Goal: Task Accomplishment & Management: Complete application form

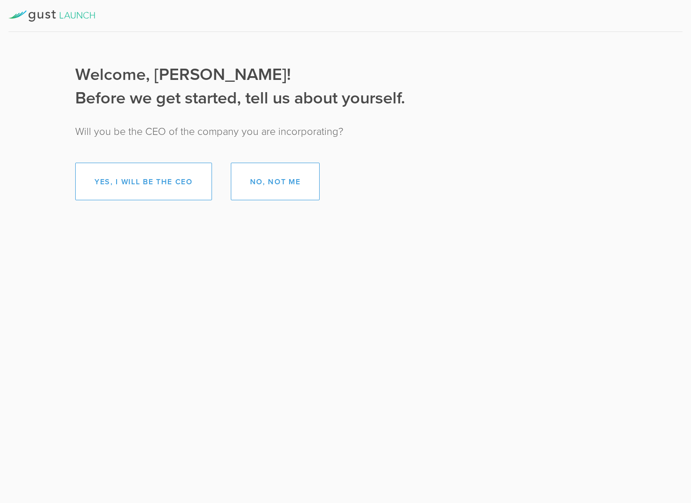
drag, startPoint x: 45, startPoint y: 14, endPoint x: 55, endPoint y: 1, distance: 16.1
click at [45, 14] on icon at bounding box center [51, 15] width 86 height 11
click at [131, 183] on button "Yes, I will be the CEO" at bounding box center [143, 182] width 137 height 38
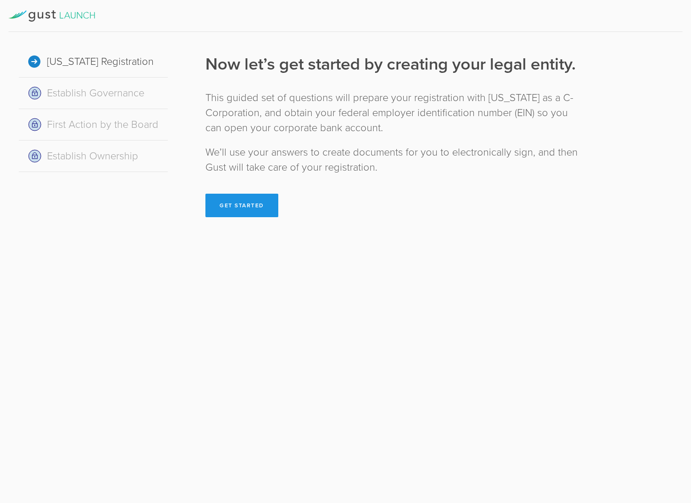
click at [242, 204] on button "Get Started" at bounding box center [241, 205] width 73 height 23
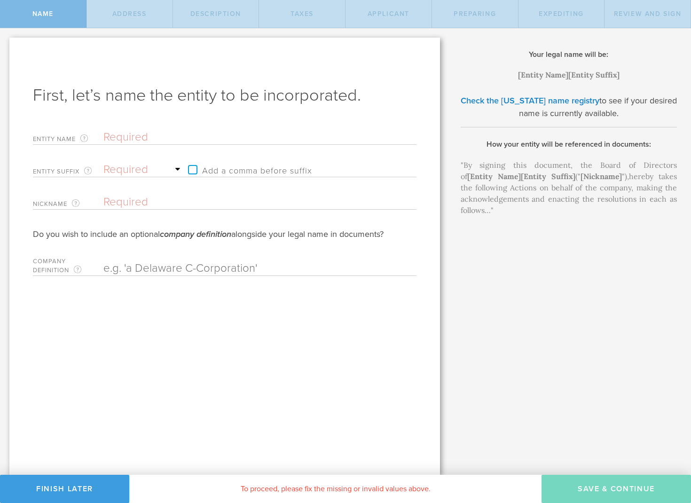
type input "C"
type input "Cl"
type input "Cla"
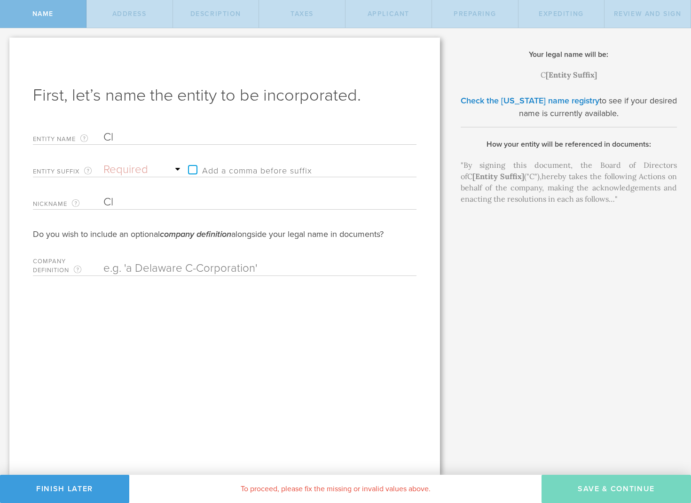
type input "Cla"
type input "Clar"
type input "Clari"
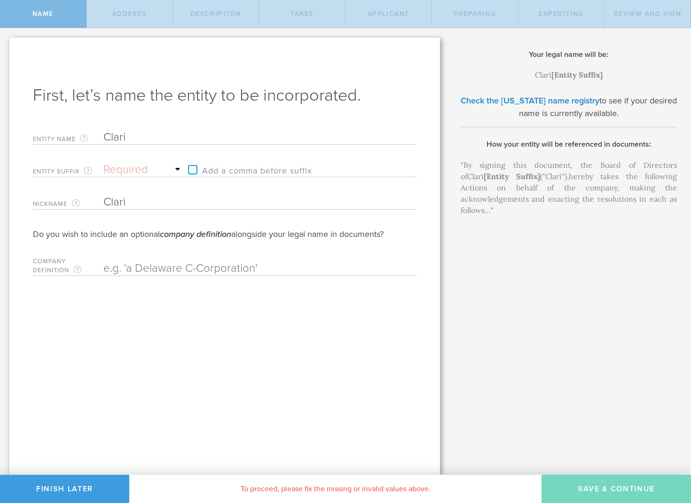
type input "Clarit"
type input "Clarity"
type input "Clarity H"
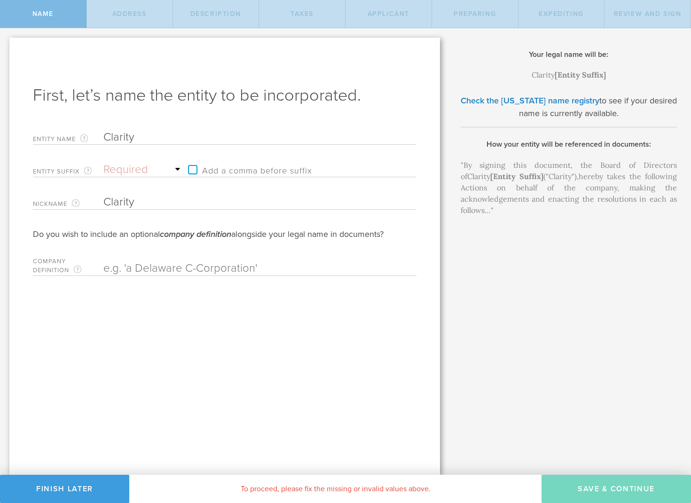
type input "Clarity H"
type input "Clarity Ho"
type input "Clarity Hom"
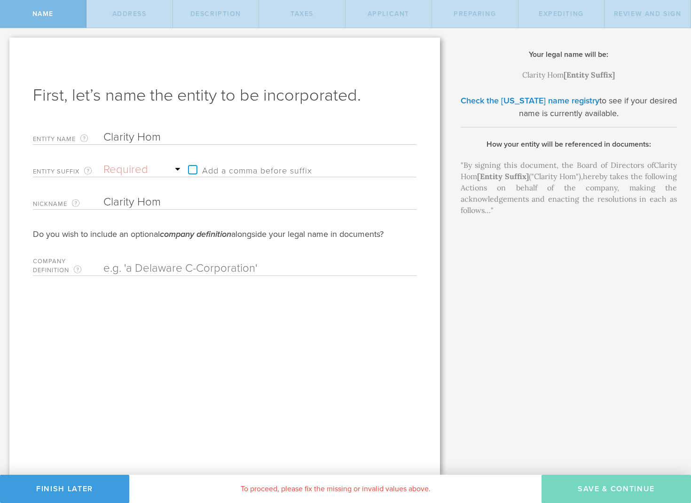
type input "Clarity Home"
type input "Clarity Home S"
type input "Clarity Home Se"
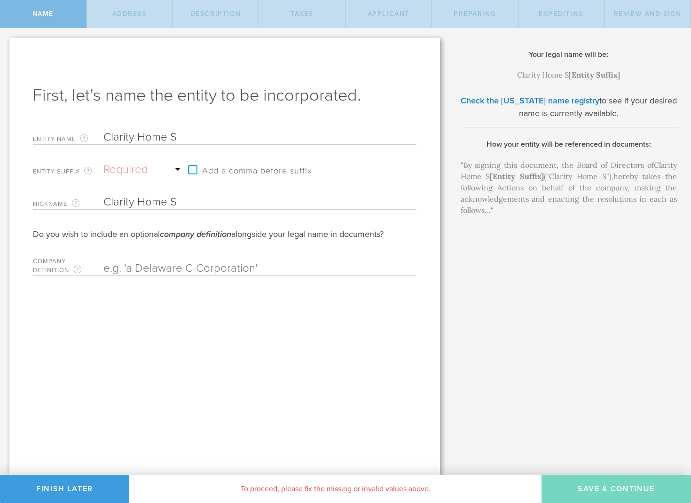
type input "Clarity Home Se"
type input "Clarity Home Ser"
type input "Clarity Home Serv"
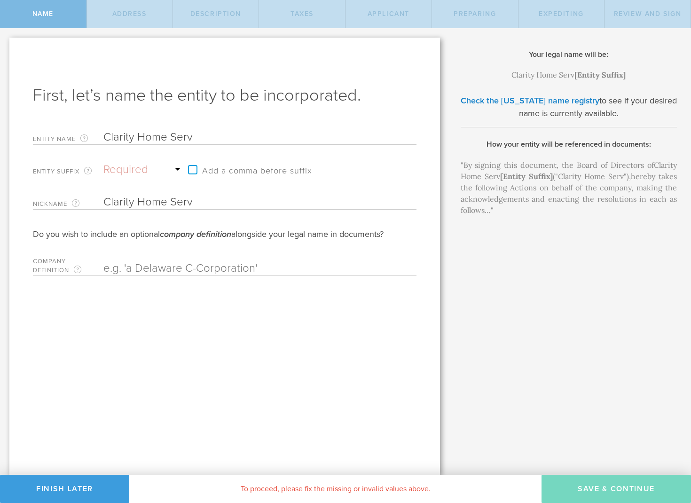
type input "Clarity Home Servi"
type input "Clarity Home Servic"
type input "Clarity Home Service"
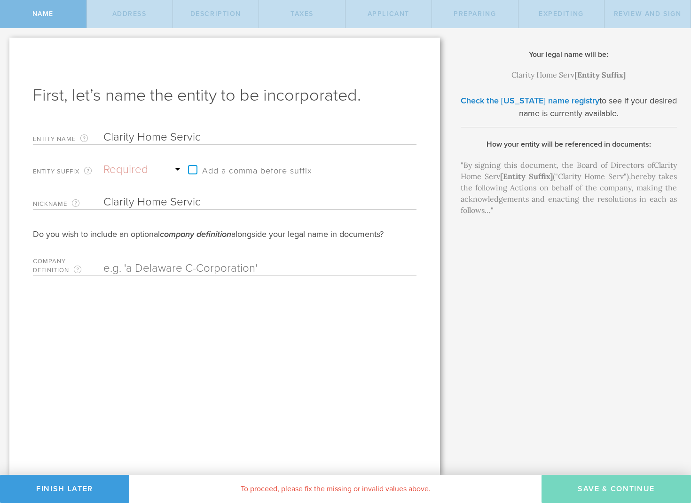
type input "Clarity Home Service"
type input "Clarity Home Services"
type input "Clarity Home Services T"
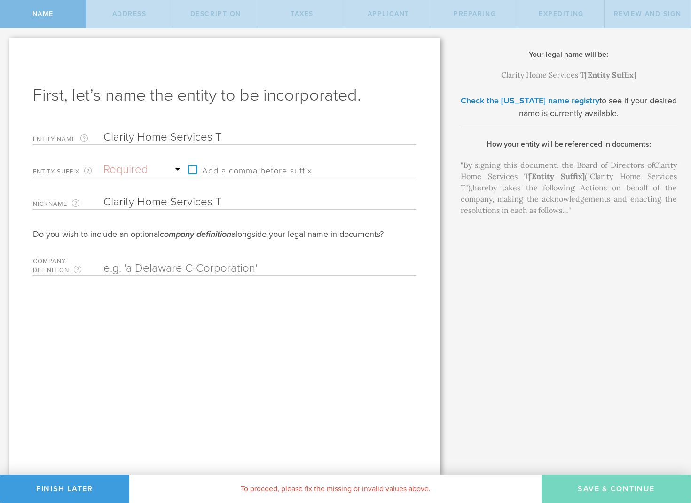
type input "Clarity Home Services Te"
type input "Clarity Home Services Tec"
type input "Clarity Home Services Tech"
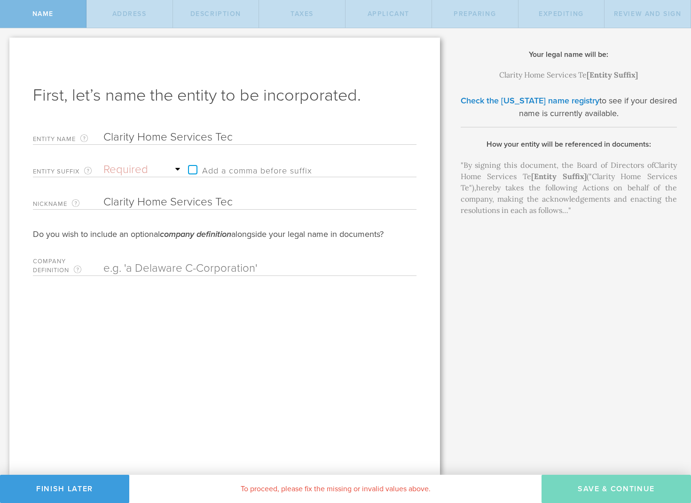
type input "Clarity Home Services Tech"
type input "Clarity Home Services Techn"
type input "Clarity Home Services Techno"
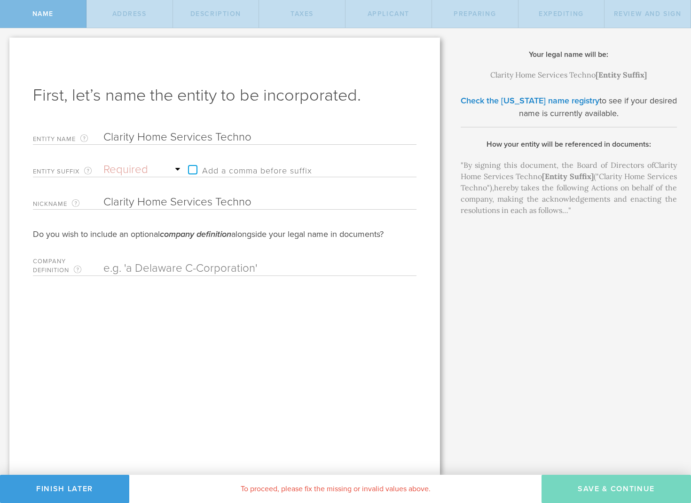
type input "Clarity Home Services Technol"
type input "Clarity Home Services Technolo"
type input "Clarity Home Services Technolog"
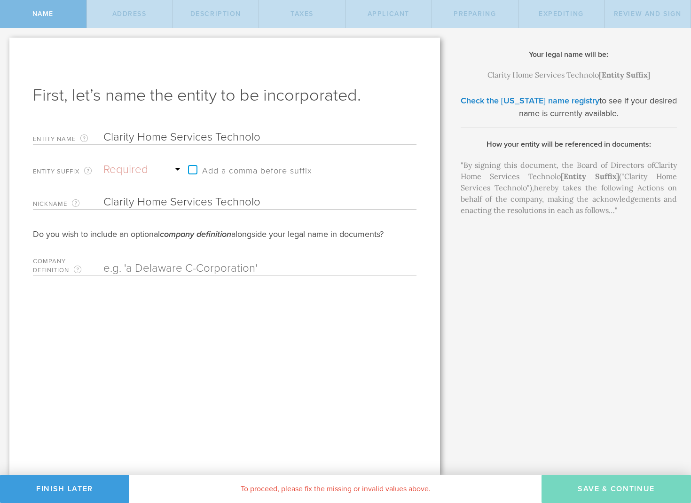
type input "Clarity Home Services Technolog"
type input "Clarity Home Services Technology"
type input "Clarity Home Services Technolog"
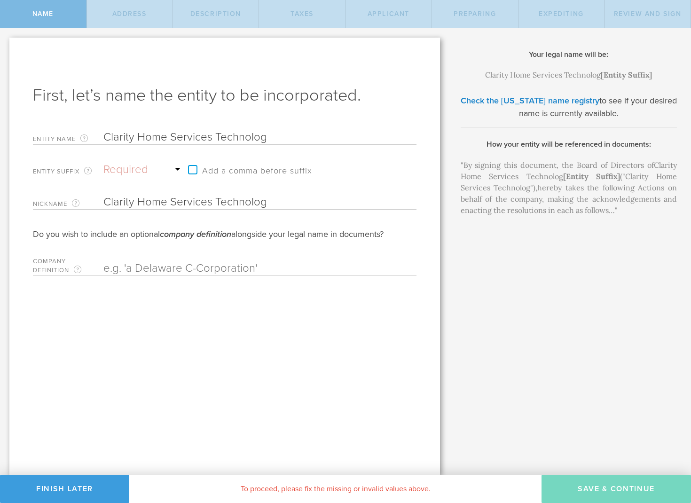
type input "Clarity Home Services Technolo"
type input "Clarity Home Services Technol"
type input "Clarity Home Services Techno"
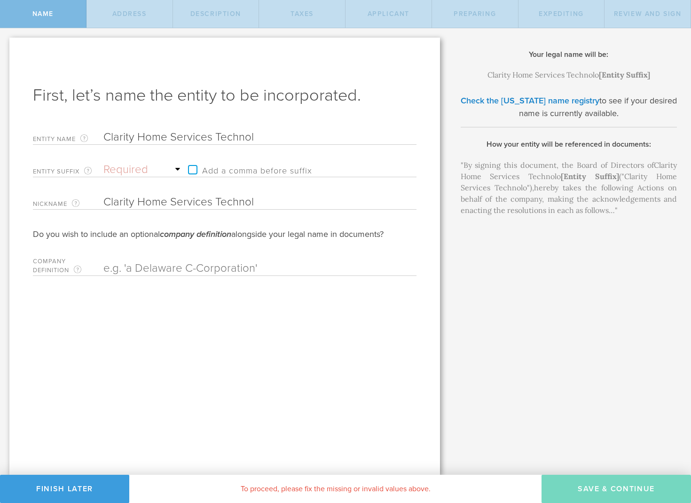
type input "Clarity Home Services Techno"
type input "Clarity Home Services Techn"
type input "Clarity Home Services Tech"
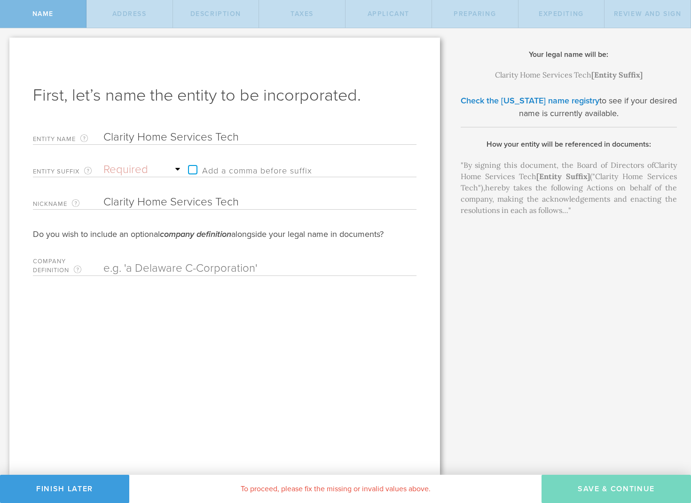
type input "Clarity Home Services Tec"
type input "Clarity Home Services Te"
type input "Clarity Home Services T"
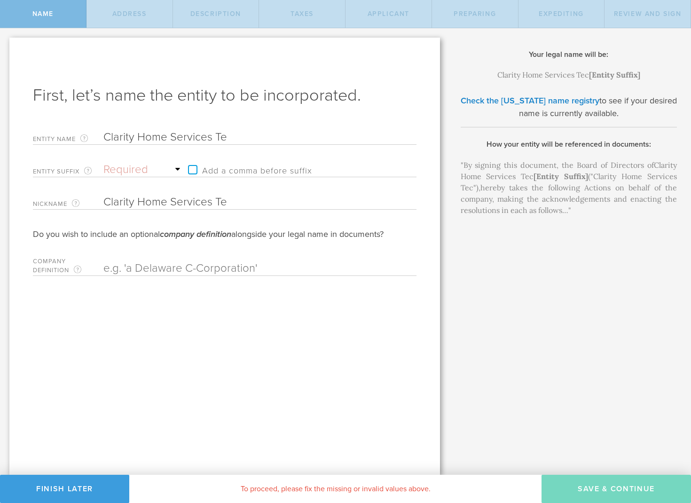
type input "Clarity Home Services T"
type input "Clarity Home Services"
click at [548, 103] on link "Check the [US_STATE] name registry" at bounding box center [529, 100] width 139 height 10
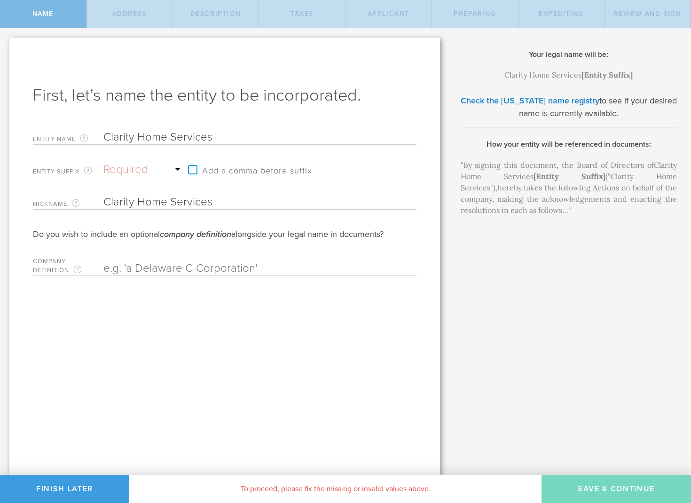
select select "inc."
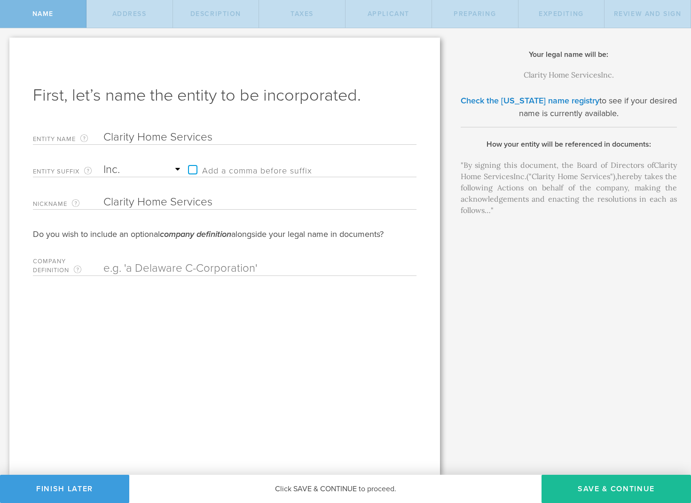
click at [192, 171] on label "Add a comma before suffix" at bounding box center [247, 170] width 129 height 14
click at [192, 171] on input "Add a comma before suffix" at bounding box center [262, 165] width 158 height 14
checkbox input "true"
type input "a"
type input "a [US_STATE] C-Corporation"
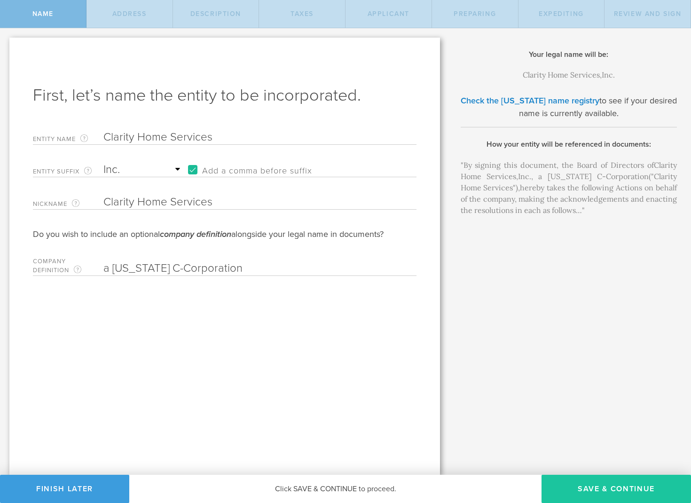
click at [589, 489] on button "Save & Continue" at bounding box center [615, 488] width 149 height 28
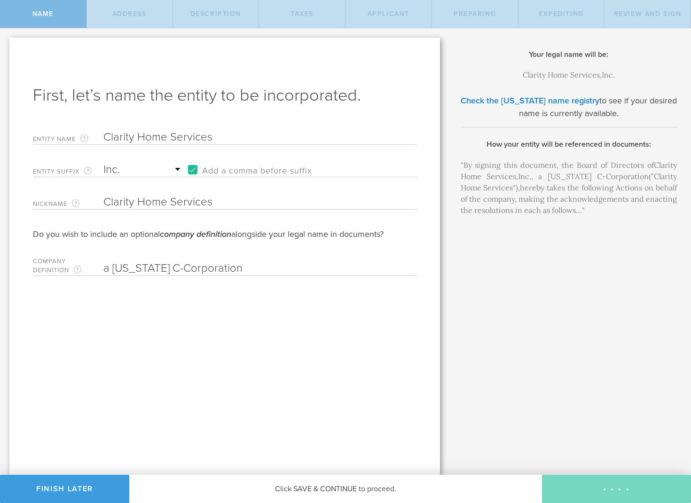
checkbox input "true"
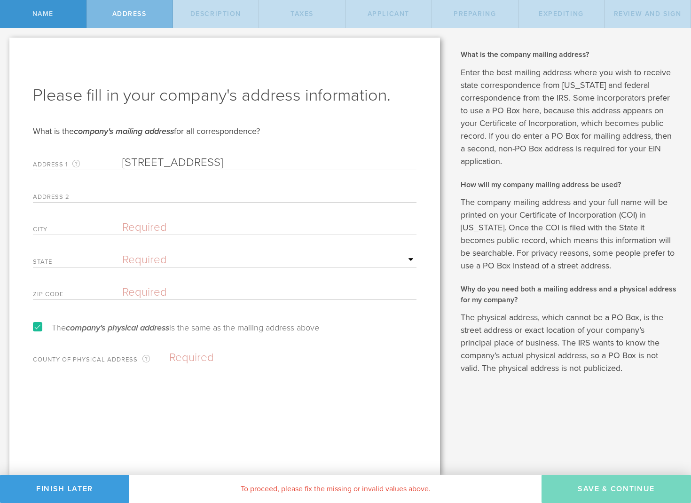
type input "[STREET_ADDRESS]"
type input "[GEOGRAPHIC_DATA]"
select select "FL"
type input "33156"
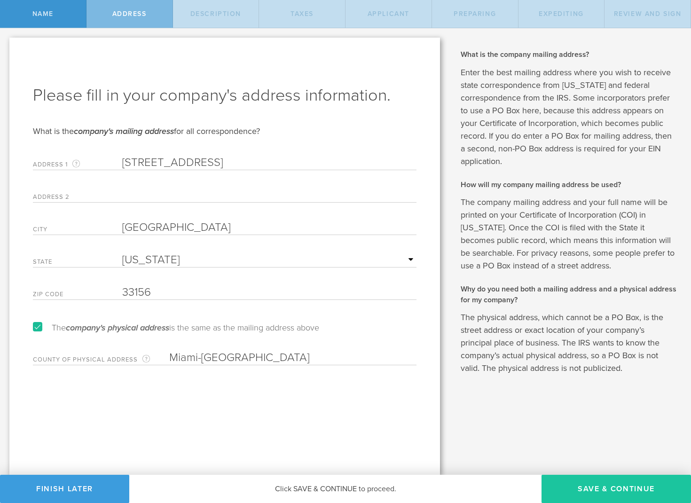
type input "Miami-[GEOGRAPHIC_DATA]"
click at [597, 495] on button "Save & Continue" at bounding box center [615, 488] width 149 height 28
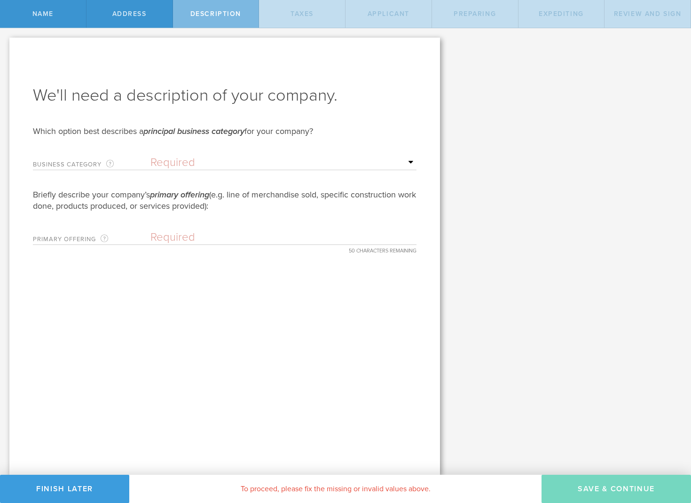
select select "other"
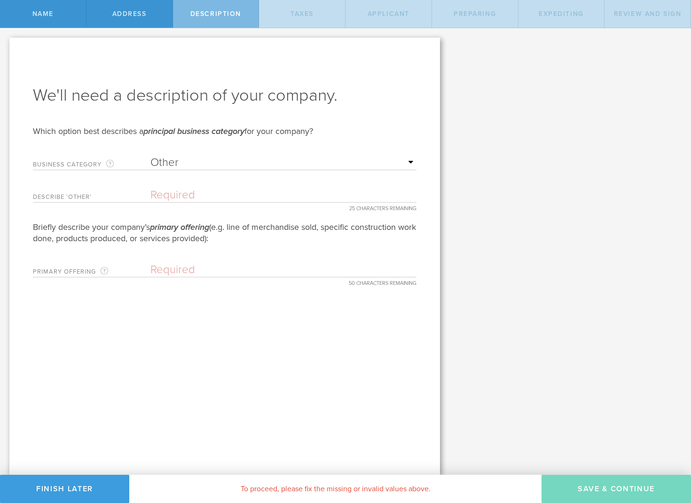
click at [156, 193] on input "text" at bounding box center [283, 195] width 266 height 14
type input "Technology Platform"
click at [187, 278] on div "We'll need a description of your company. Which option best describes a princip…" at bounding box center [224, 256] width 430 height 437
click at [182, 272] on input "text" at bounding box center [283, 270] width 266 height 14
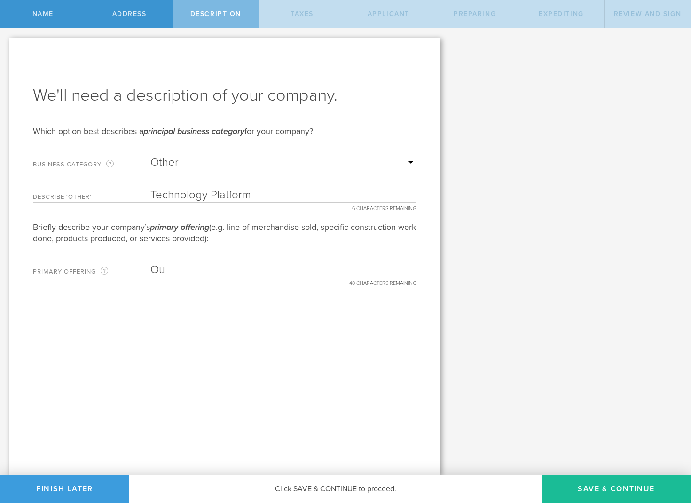
type input "O"
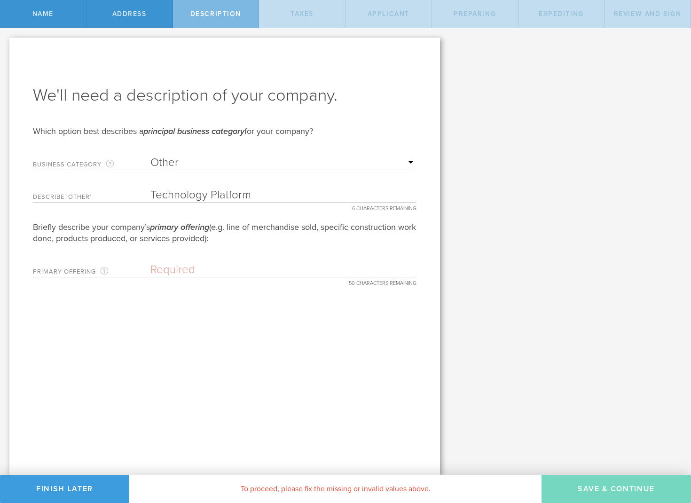
paste input "Technology platform for service industry operation"
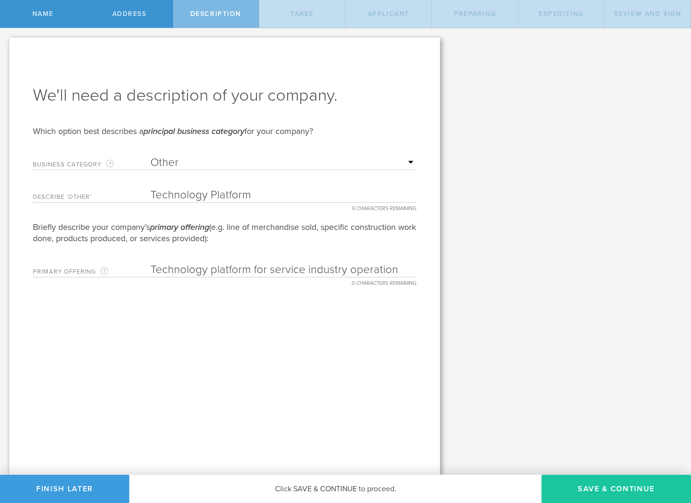
type input "Technology platform for service industry operation"
click at [601, 486] on button "Save & Continue" at bounding box center [615, 488] width 149 height 28
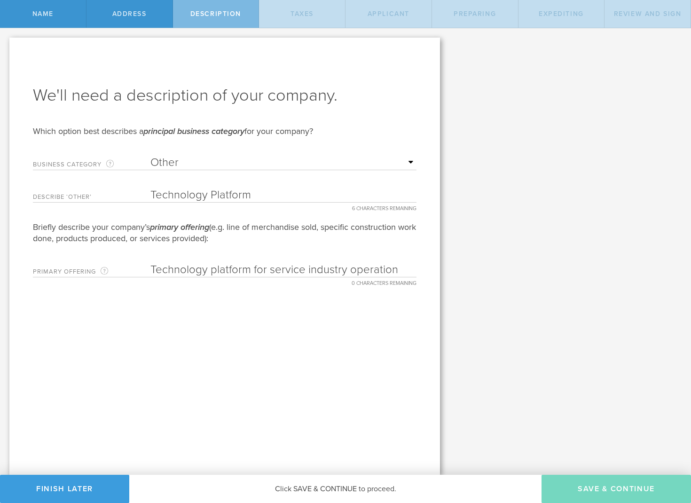
type input "0"
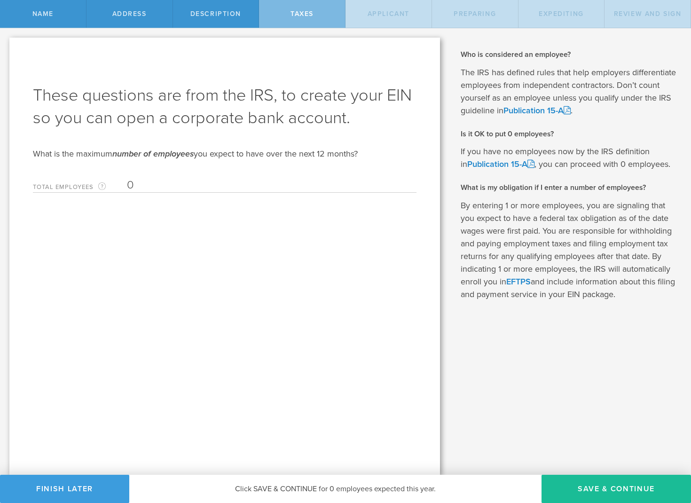
click at [144, 187] on input "0" at bounding box center [269, 185] width 285 height 14
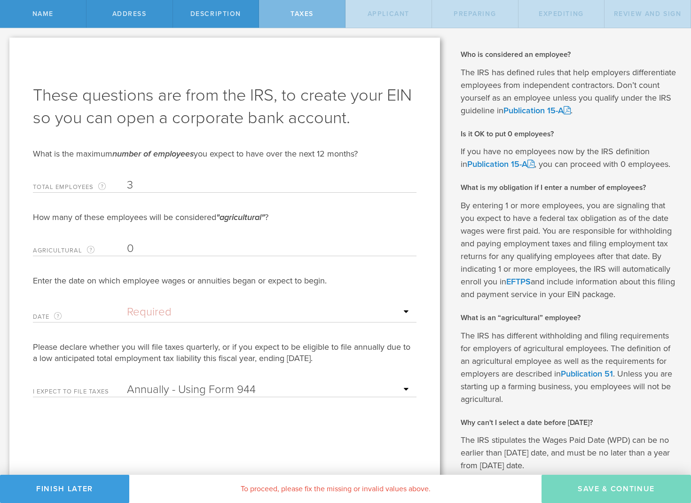
scroll to position [-1, 0]
type input "3"
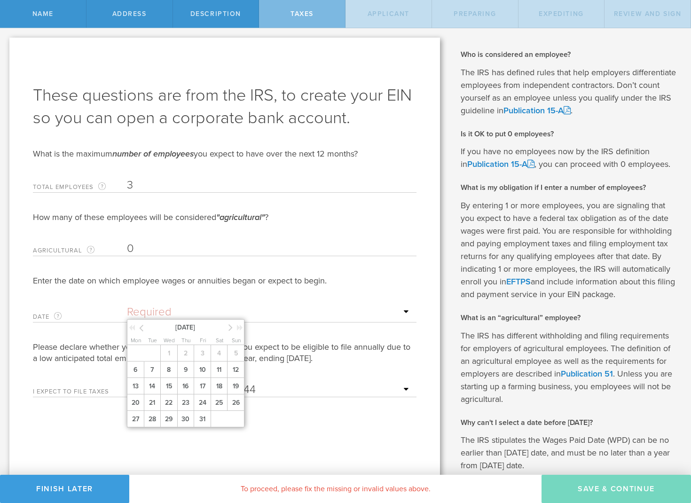
click at [153, 314] on input "text" at bounding box center [269, 312] width 285 height 14
click at [230, 327] on icon at bounding box center [230, 327] width 4 height 12
click at [218, 361] on span "1" at bounding box center [218, 353] width 17 height 16
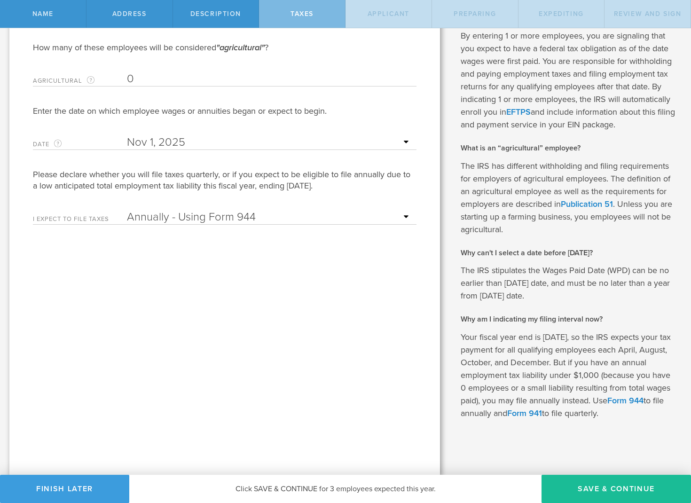
scroll to position [169, 0]
select select "false"
click at [578, 483] on button "Save & Continue" at bounding box center [615, 488] width 149 height 28
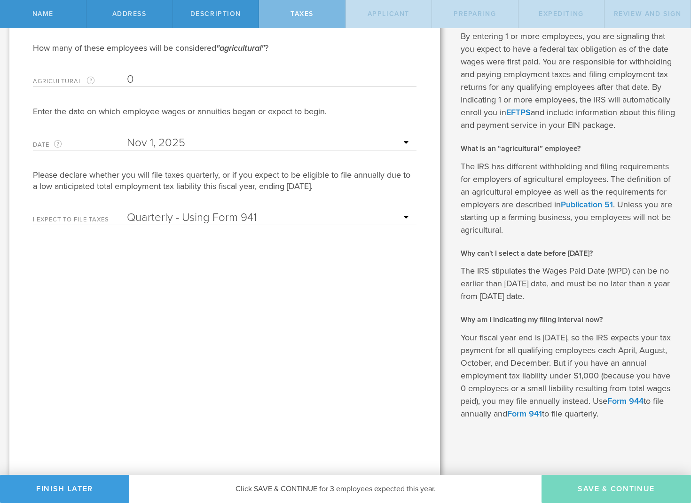
type input "CEO"
select select "US"
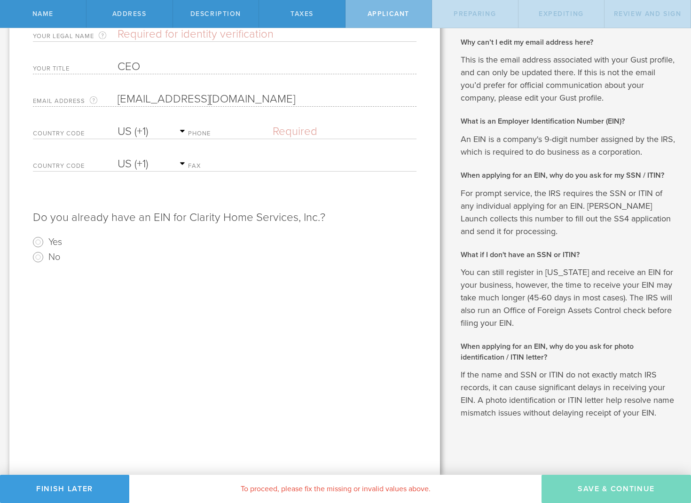
scroll to position [0, 0]
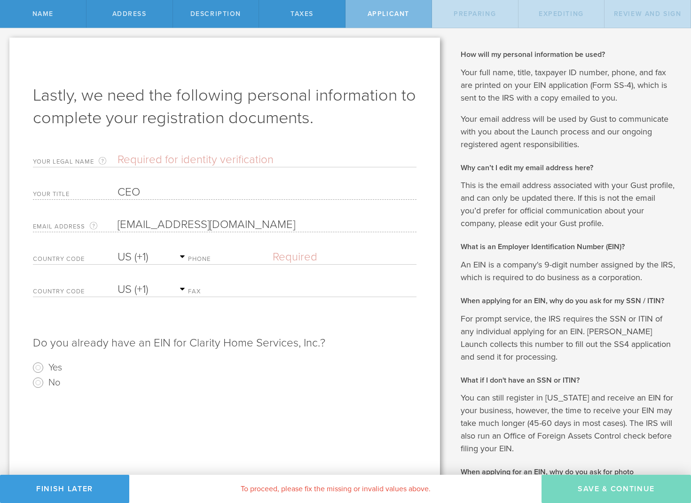
click at [148, 158] on input "text" at bounding box center [266, 160] width 299 height 14
type input "[PERSON_NAME]"
click at [37, 383] on input "No" at bounding box center [38, 382] width 15 height 15
radio input "true"
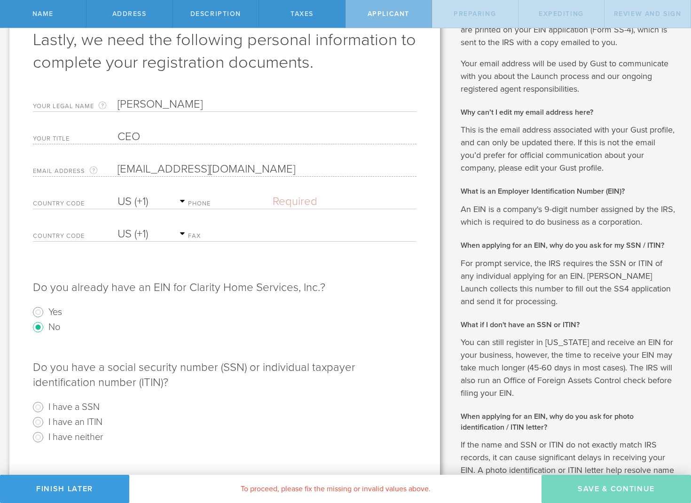
scroll to position [76, 0]
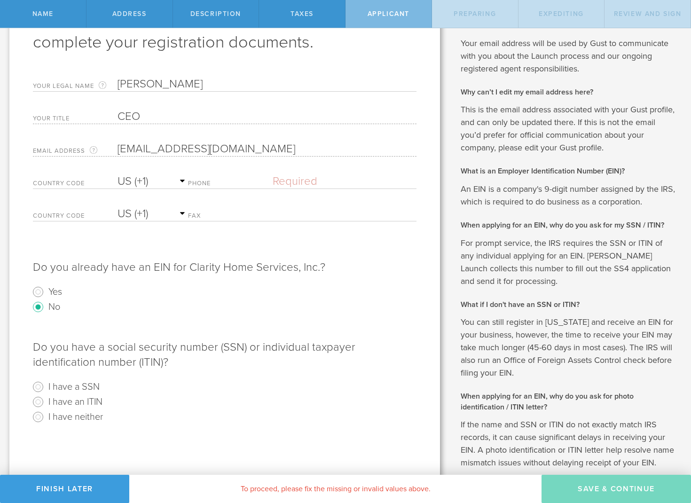
click at [39, 387] on input "I have a SSN" at bounding box center [38, 386] width 15 height 15
radio input "true"
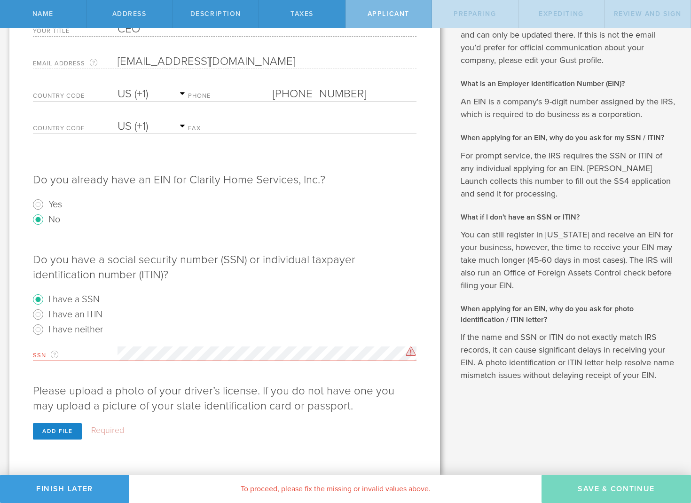
scroll to position [163, 0]
type input "[PHONE_NUMBER]"
click at [60, 432] on div "Add file" at bounding box center [57, 431] width 49 height 16
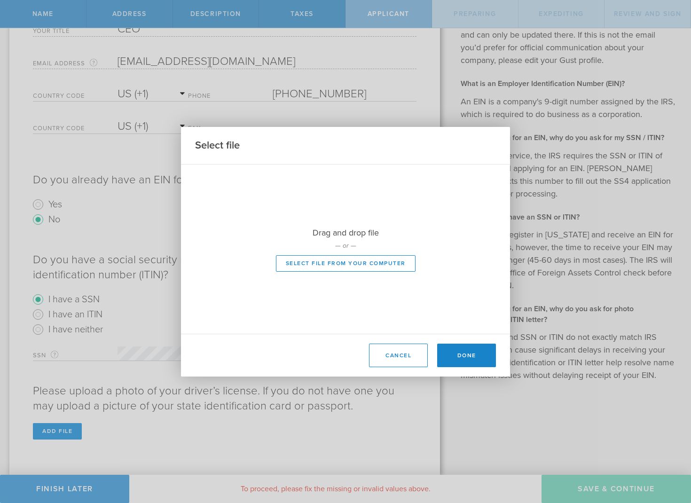
scroll to position [147, 0]
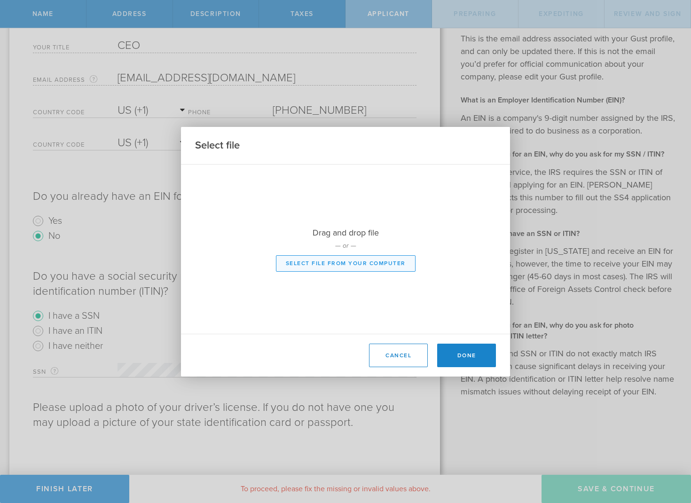
click at [304, 263] on button "Select file from your computer" at bounding box center [346, 263] width 140 height 16
click at [372, 266] on button "Select file from your computer" at bounding box center [346, 263] width 140 height 16
click at [376, 268] on button "Select file from your computer" at bounding box center [346, 263] width 140 height 16
type input "C:\fakepath\IMG_3203.jpeg"
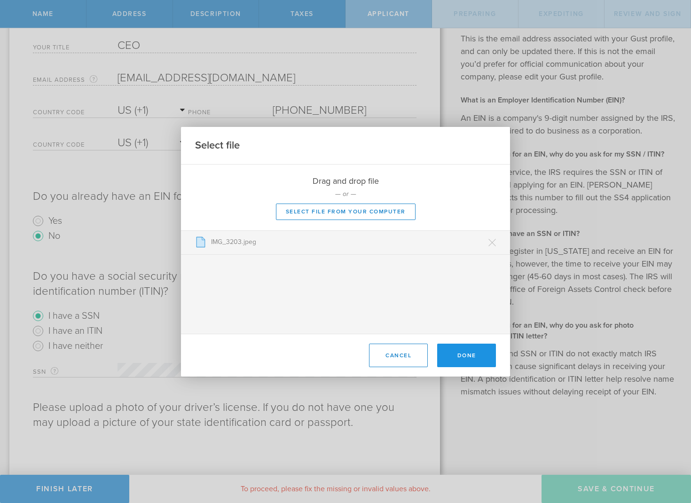
click at [463, 359] on button "Done" at bounding box center [466, 354] width 59 height 23
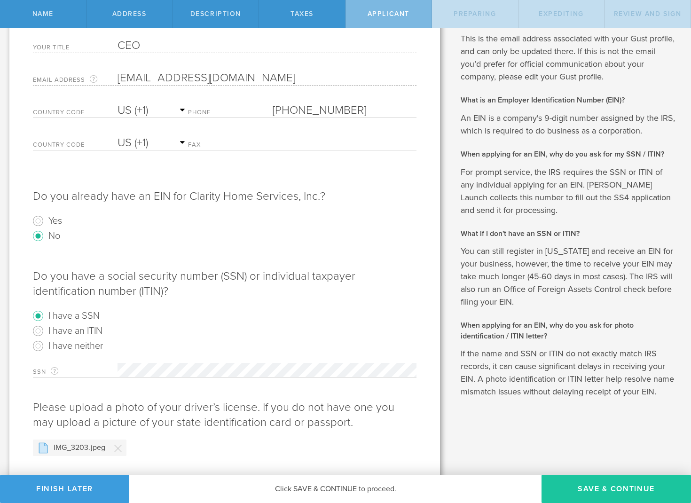
click at [616, 493] on button "Save & Continue" at bounding box center [615, 488] width 149 height 28
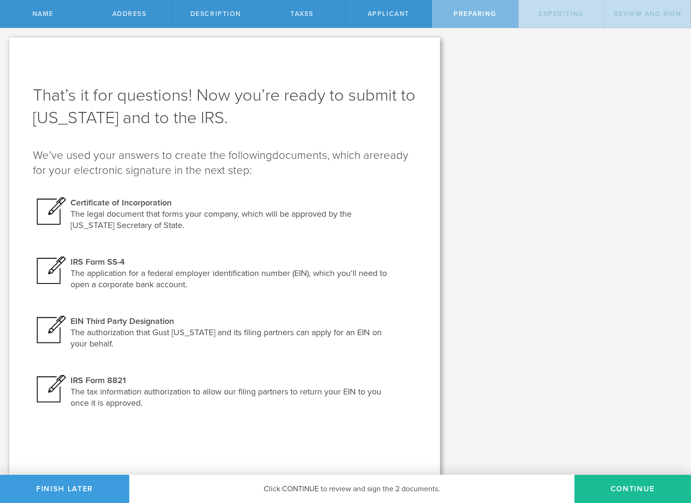
scroll to position [0, 0]
click at [611, 492] on button "Continue" at bounding box center [632, 488] width 116 height 28
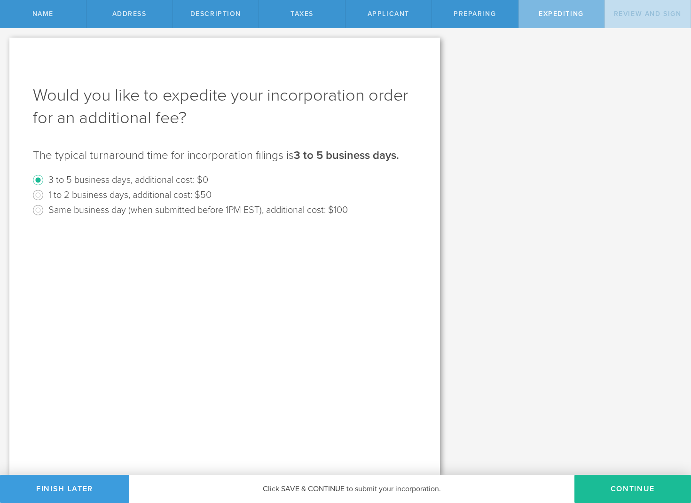
click at [39, 195] on input "1 to 2 business days, additional cost: $50" at bounding box center [38, 194] width 15 height 15
radio input "true"
radio input "false"
click at [628, 484] on button "Continue" at bounding box center [632, 488] width 116 height 28
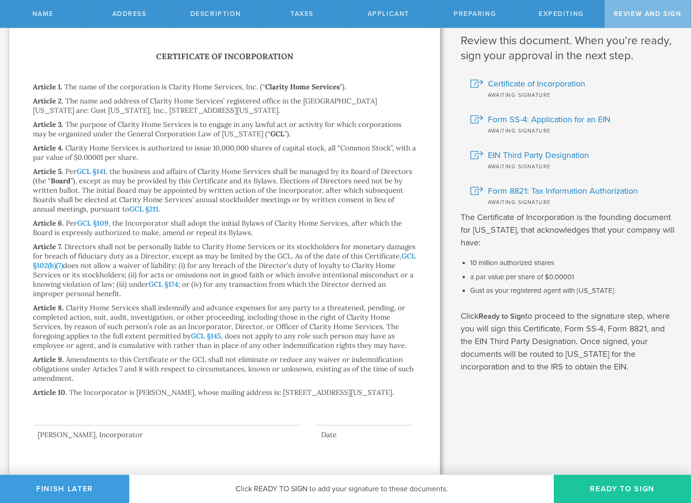
click at [577, 483] on button "Ready to Sign" at bounding box center [621, 488] width 137 height 28
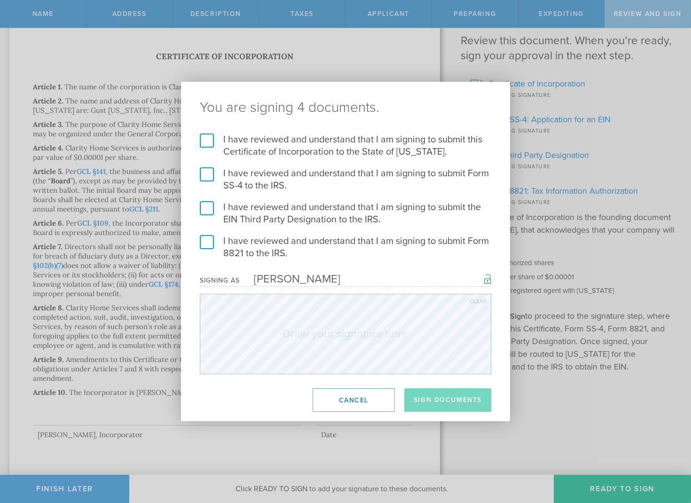
click at [208, 141] on label "I have reviewed and understand that I am signing to submit this Certificate of …" at bounding box center [345, 145] width 291 height 24
click at [0, 0] on input "I have reviewed and understand that I am signing to submit this Certificate of …" at bounding box center [0, 0] width 0 height 0
click at [209, 175] on label "I have reviewed and understand that I am signing to submit Form SS-4 to the IRS." at bounding box center [345, 179] width 291 height 24
click at [0, 0] on input "I have reviewed and understand that I am signing to submit Form SS-4 to the IRS." at bounding box center [0, 0] width 0 height 0
click at [205, 212] on label "I have reviewed and understand that I am signing to submit the EIN Third Party …" at bounding box center [345, 213] width 291 height 24
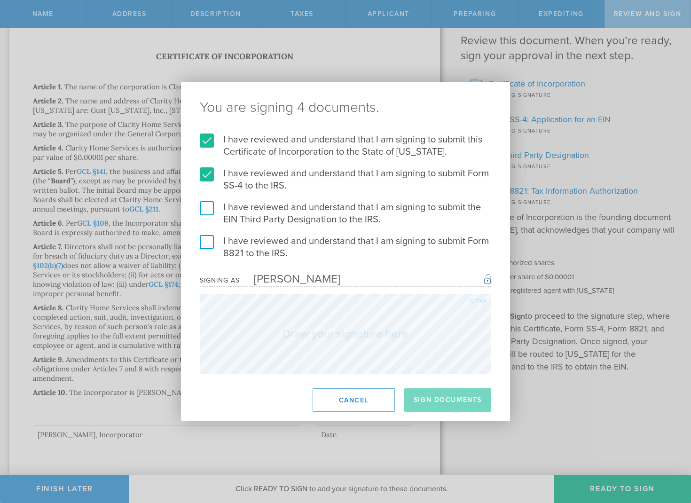
click at [0, 0] on input "I have reviewed and understand that I am signing to submit the EIN Third Party …" at bounding box center [0, 0] width 0 height 0
click at [210, 242] on label "I have reviewed and understand that I am signing to submit Form 8821 to the IRS." at bounding box center [345, 247] width 291 height 24
click at [0, 0] on input "I have reviewed and understand that I am signing to submit Form 8821 to the IRS." at bounding box center [0, 0] width 0 height 0
click at [470, 300] on div "Clear" at bounding box center [477, 301] width 17 height 6
drag, startPoint x: 476, startPoint y: 303, endPoint x: 469, endPoint y: 303, distance: 7.6
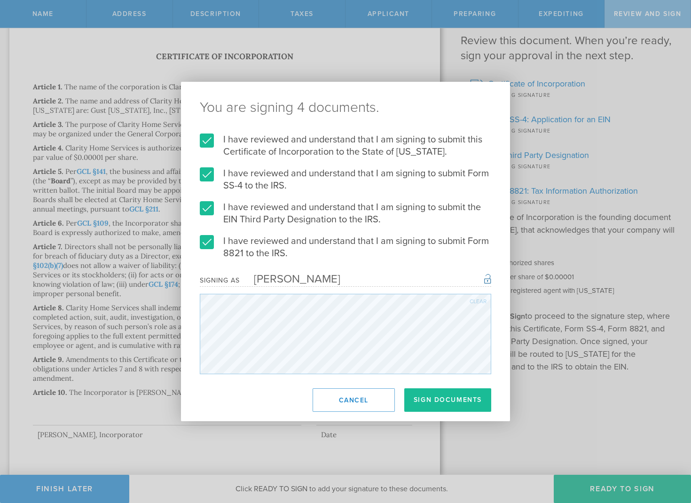
click at [476, 303] on div "Clear" at bounding box center [477, 301] width 17 height 6
click at [473, 302] on div "Clear" at bounding box center [477, 301] width 17 height 6
click at [158, 366] on div "You are signing 4 documents. I have reviewed and understand that I am signing t…" at bounding box center [345, 251] width 691 height 503
click at [474, 301] on div "Clear" at bounding box center [477, 301] width 17 height 6
drag, startPoint x: 483, startPoint y: 301, endPoint x: 478, endPoint y: 302, distance: 4.7
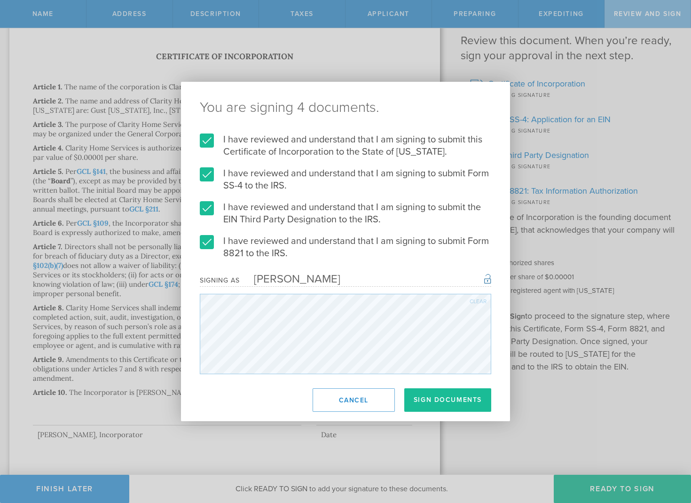
click at [483, 301] on div "Clear" at bounding box center [477, 301] width 17 height 6
click at [473, 301] on div "Clear" at bounding box center [477, 301] width 17 height 6
click at [466, 299] on div "Clear" at bounding box center [345, 334] width 291 height 80
click at [483, 300] on div "Clear" at bounding box center [477, 301] width 17 height 6
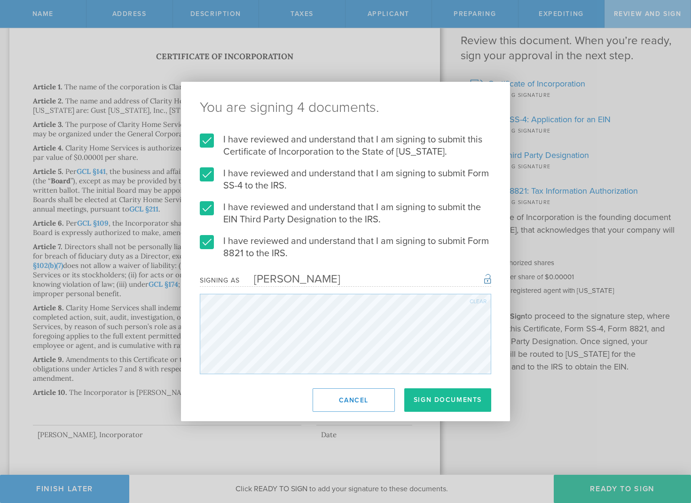
click at [475, 300] on div "Clear" at bounding box center [477, 301] width 17 height 6
click at [471, 301] on div "Clear" at bounding box center [477, 301] width 17 height 6
click at [472, 302] on div "Clear" at bounding box center [477, 301] width 17 height 6
click at [473, 302] on div "Clear" at bounding box center [477, 301] width 17 height 6
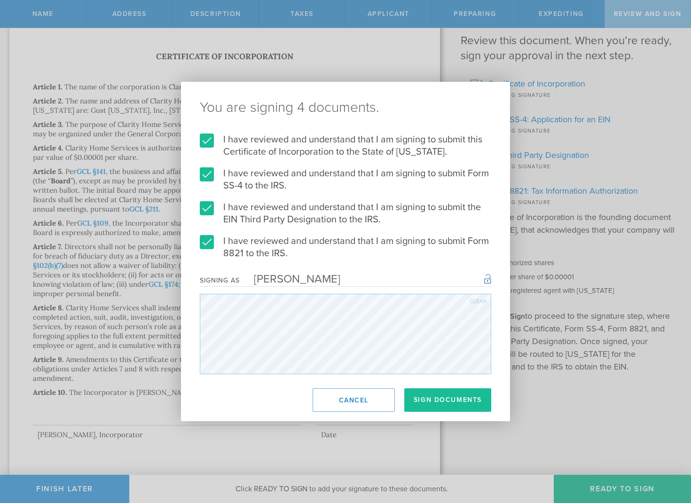
click at [479, 301] on div "Clear" at bounding box center [477, 301] width 17 height 6
click at [479, 299] on div "Clear" at bounding box center [477, 301] width 17 height 6
drag, startPoint x: 479, startPoint y: 300, endPoint x: 470, endPoint y: 304, distance: 9.7
click at [474, 302] on div "Clear" at bounding box center [477, 301] width 17 height 6
click at [466, 398] on button "Sign Documents" at bounding box center [447, 399] width 87 height 23
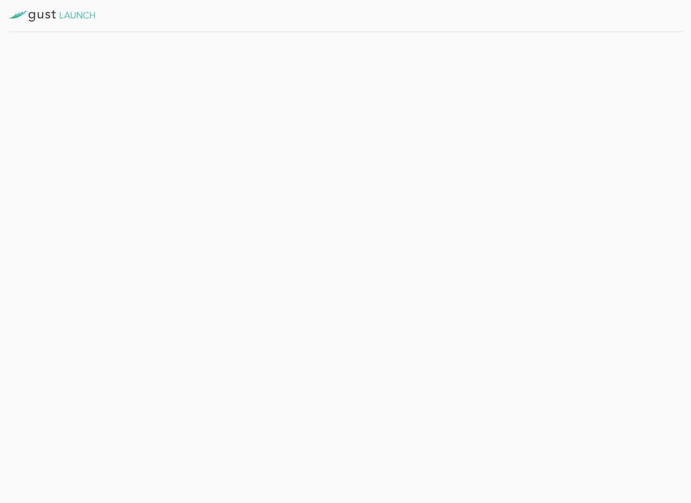
click at [393, 120] on div "We’re now working with [US_STATE] to process the request. We’ve emailed your si…" at bounding box center [393, 112] width 377 height 45
click at [70, 17] on icon at bounding box center [51, 15] width 86 height 11
click at [57, 16] on icon at bounding box center [51, 15] width 86 height 11
